Goal: Information Seeking & Learning: Learn about a topic

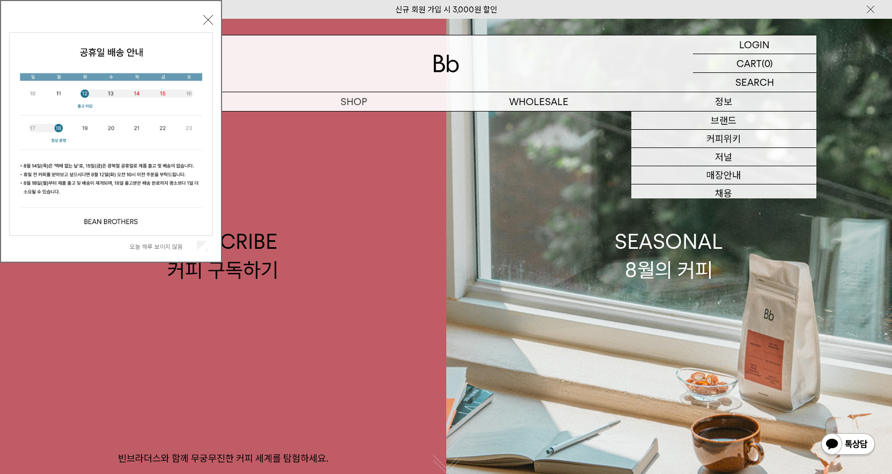
click at [725, 108] on p "정보" at bounding box center [724, 101] width 185 height 19
click at [724, 120] on link "브랜드" at bounding box center [724, 121] width 185 height 18
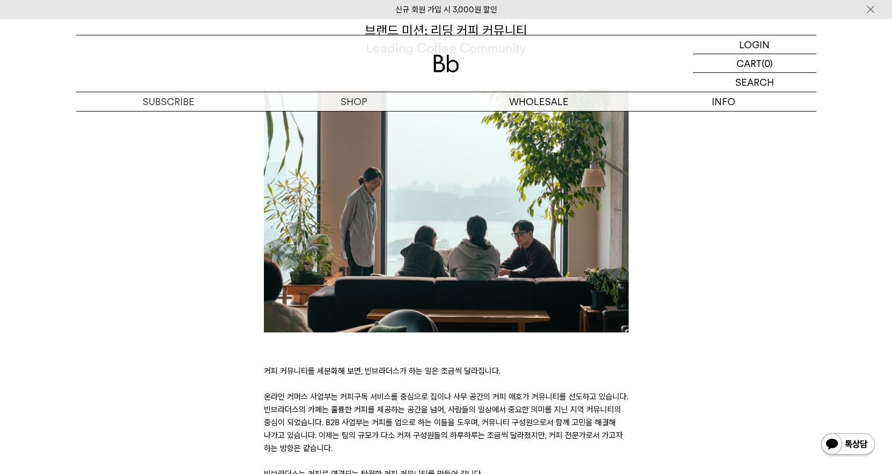
scroll to position [1588, 0]
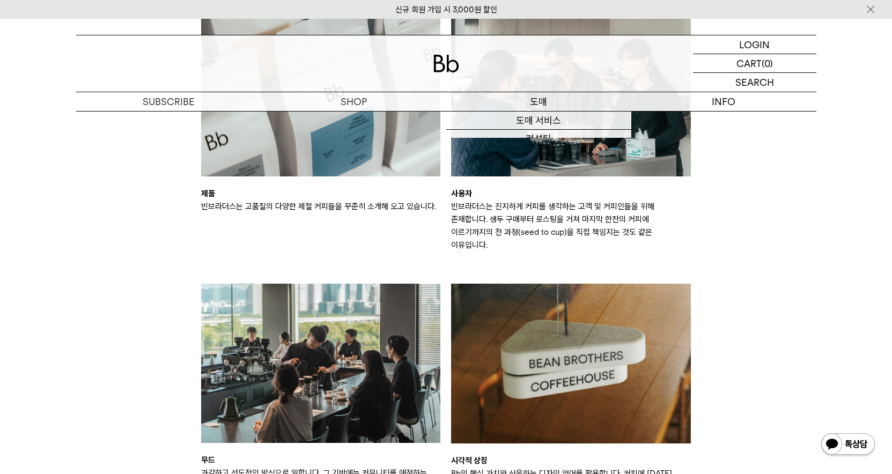
click at [542, 103] on p "도매" at bounding box center [538, 101] width 185 height 19
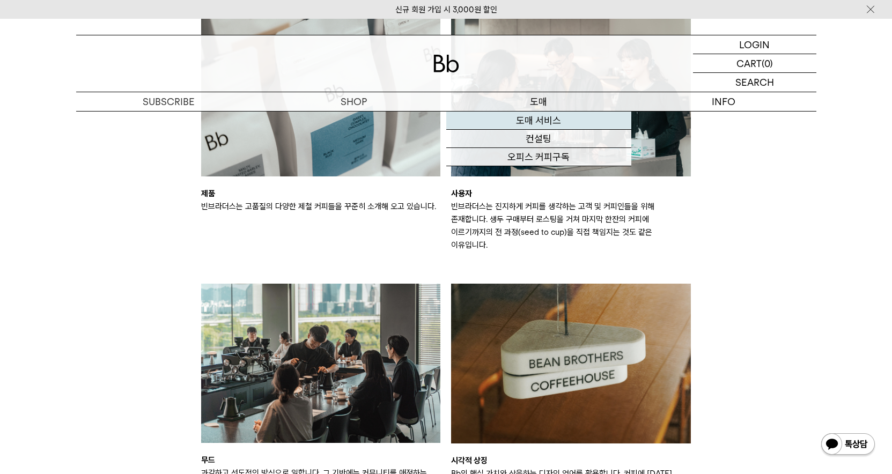
click at [545, 122] on link "도매 서비스" at bounding box center [538, 121] width 185 height 18
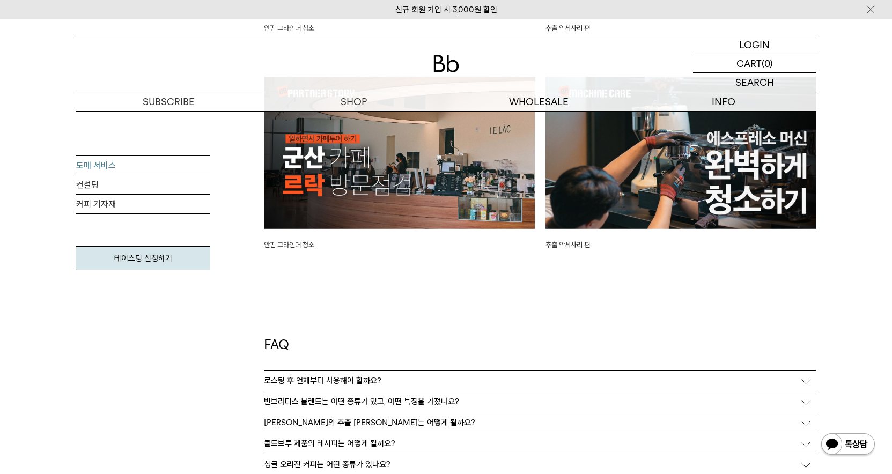
scroll to position [2625, 0]
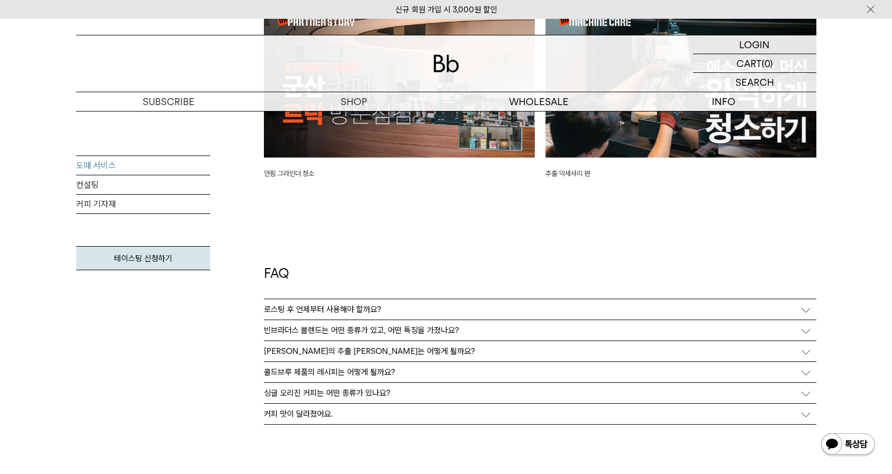
click at [806, 302] on div "로스팅 후 언제부터 사용해야 할까요?" at bounding box center [540, 309] width 553 height 20
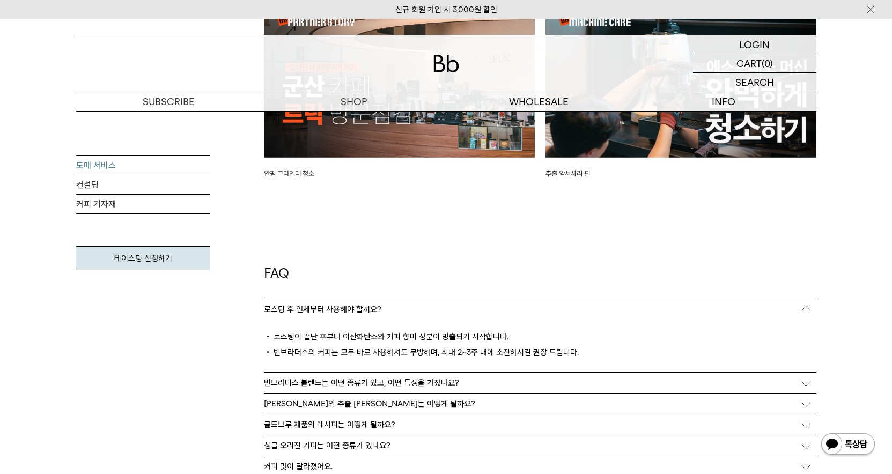
click at [806, 302] on div "로스팅 후 언제부터 사용해야 할까요?" at bounding box center [540, 309] width 553 height 20
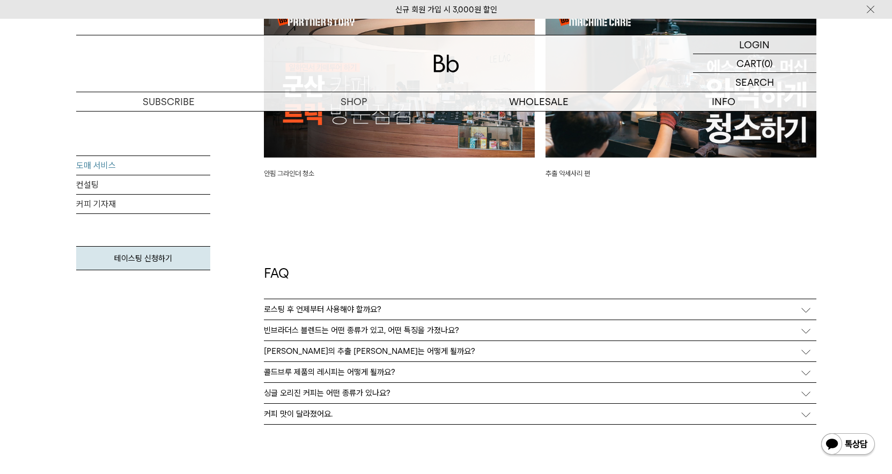
click at [806, 302] on div "로스팅 후 언제부터 사용해야 할까요?" at bounding box center [540, 309] width 553 height 20
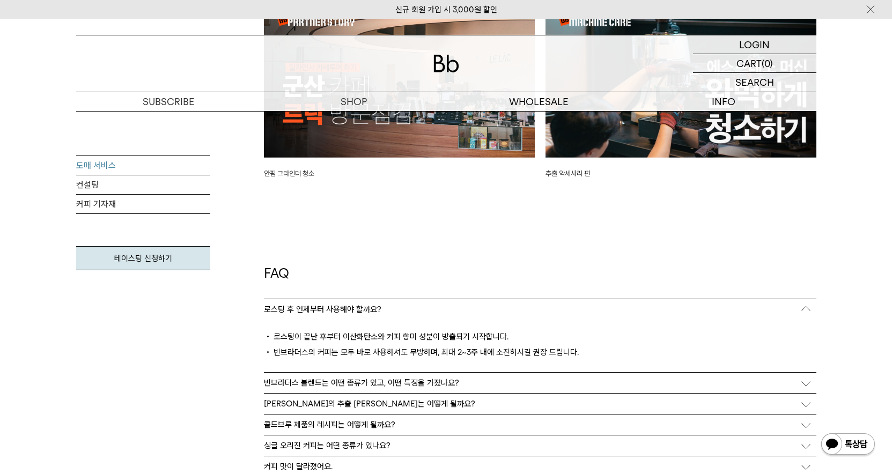
click at [144, 172] on link "도매 서비스" at bounding box center [143, 165] width 134 height 19
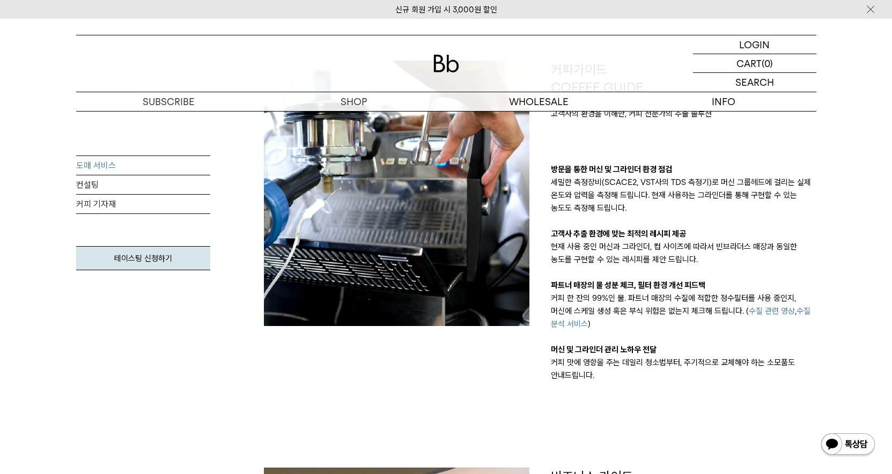
scroll to position [1117, 0]
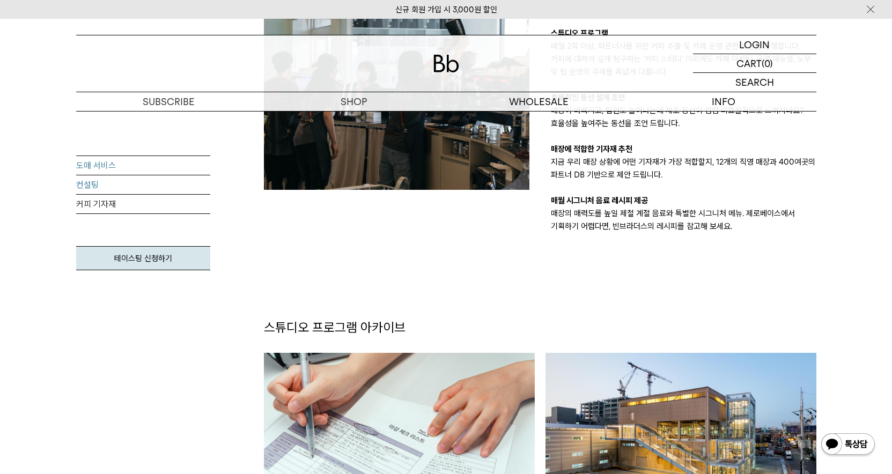
click at [98, 186] on link "컨설팅" at bounding box center [143, 184] width 134 height 19
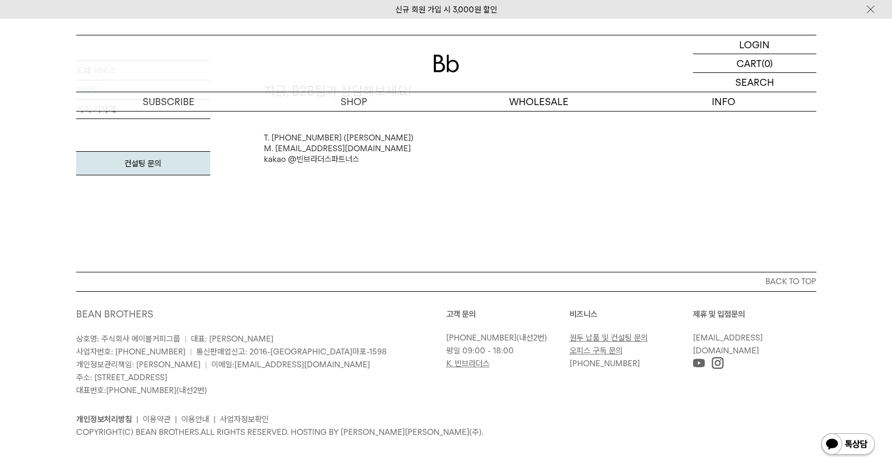
scroll to position [2945, 0]
click at [350, 97] on p "숍" at bounding box center [353, 101] width 185 height 19
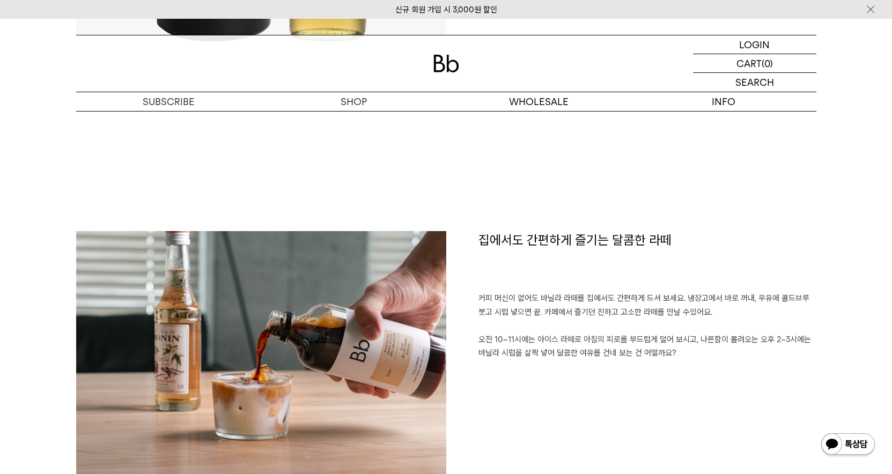
scroll to position [525, 0]
